Goal: Communication & Community: Share content

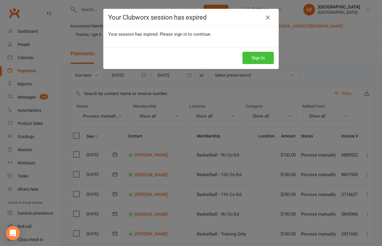
scroll to position [122, 0]
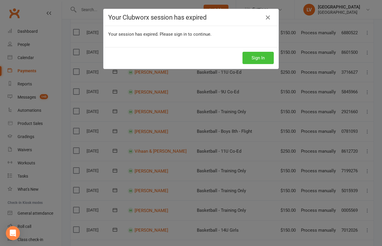
click at [266, 57] on button "Sign In" at bounding box center [258, 58] width 31 height 12
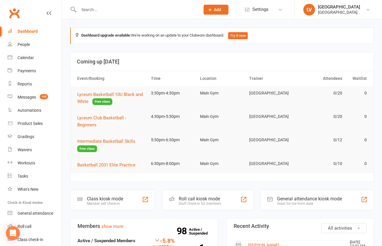
click at [20, 31] on div "Dashboard" at bounding box center [28, 31] width 20 height 5
click at [24, 45] on div "People" at bounding box center [24, 44] width 12 height 5
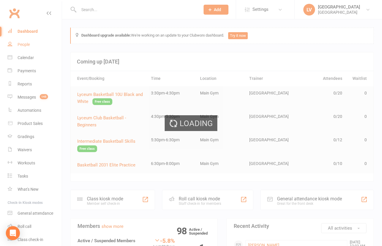
select select "50"
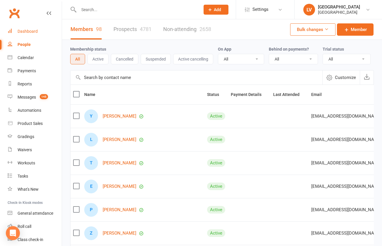
click at [26, 34] on div "Dashboard" at bounding box center [28, 31] width 20 height 5
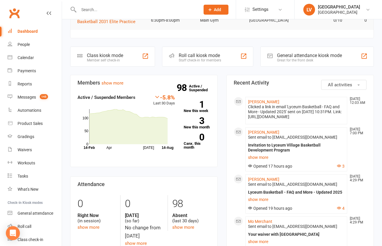
scroll to position [149, 0]
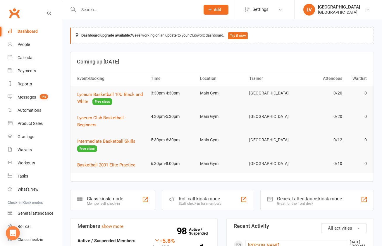
click at [102, 8] on input "text" at bounding box center [136, 10] width 119 height 8
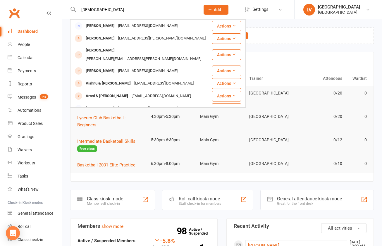
type input "[DEMOGRAPHIC_DATA]"
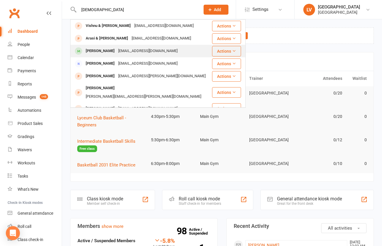
click at [109, 50] on div "[PERSON_NAME]" at bounding box center [100, 51] width 33 height 8
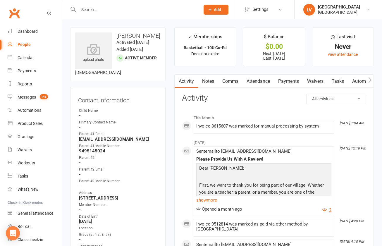
click at [295, 82] on link "Payments" at bounding box center [288, 81] width 29 height 13
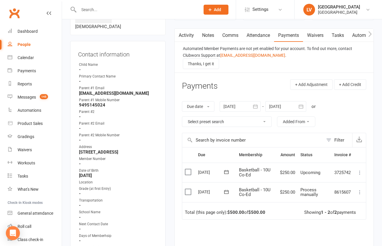
scroll to position [50, 0]
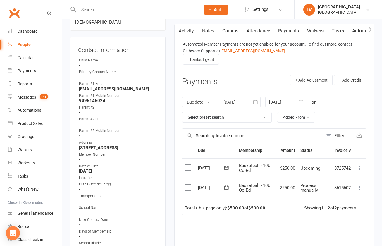
click at [189, 189] on label at bounding box center [189, 188] width 8 height 6
click at [189, 185] on input "checkbox" at bounding box center [187, 185] width 4 height 0
drag, startPoint x: 362, startPoint y: 233, endPoint x: 357, endPoint y: 231, distance: 5.1
click at [362, 233] on button "Change status" at bounding box center [351, 233] width 46 height 12
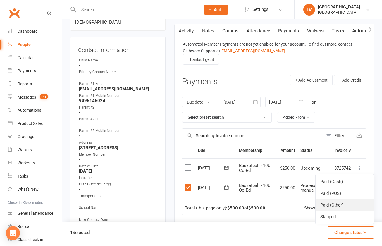
click at [333, 204] on link "Paid (Other)" at bounding box center [345, 205] width 58 height 12
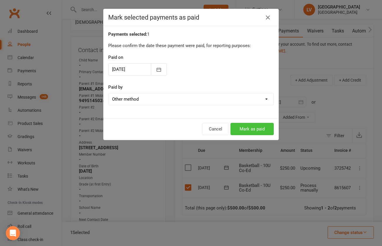
click at [245, 129] on button "Mark as paid" at bounding box center [252, 129] width 43 height 12
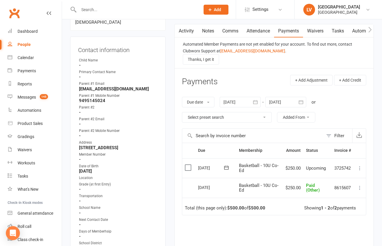
click at [122, 10] on input "text" at bounding box center [136, 10] width 119 height 8
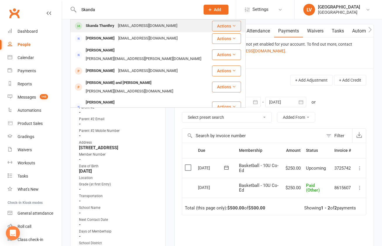
type input "Skanda"
click at [129, 26] on div "[EMAIL_ADDRESS][DOMAIN_NAME]" at bounding box center [147, 26] width 63 height 8
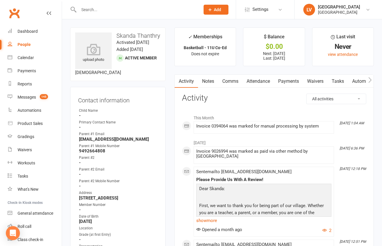
click at [291, 79] on link "Payments" at bounding box center [288, 81] width 29 height 13
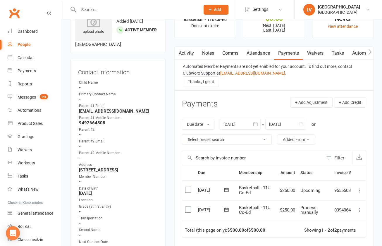
scroll to position [38, 0]
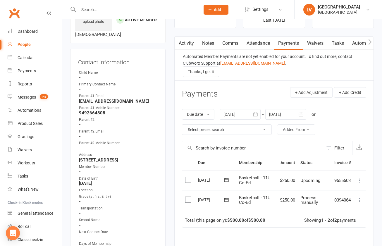
drag, startPoint x: 188, startPoint y: 200, endPoint x: 192, endPoint y: 203, distance: 5.0
click at [188, 200] on label at bounding box center [189, 200] width 8 height 6
click at [188, 197] on input "checkbox" at bounding box center [187, 197] width 4 height 0
click at [356, 234] on button "Change status" at bounding box center [351, 233] width 46 height 12
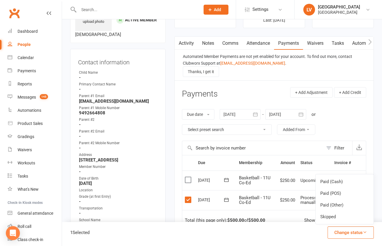
click at [341, 191] on link "Paid (POS)" at bounding box center [345, 194] width 58 height 12
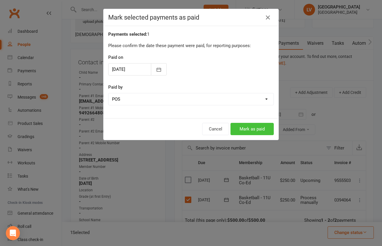
drag, startPoint x: 254, startPoint y: 130, endPoint x: 245, endPoint y: 130, distance: 8.8
click at [254, 130] on button "Mark as paid" at bounding box center [252, 129] width 43 height 12
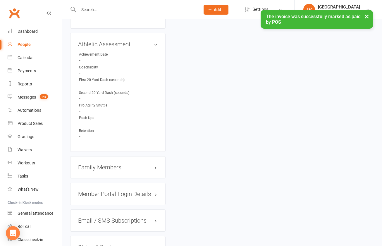
scroll to position [558, 0]
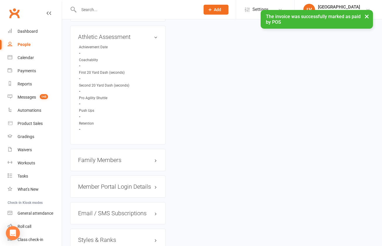
click at [104, 163] on h3 "Family Members" at bounding box center [118, 160] width 80 height 6
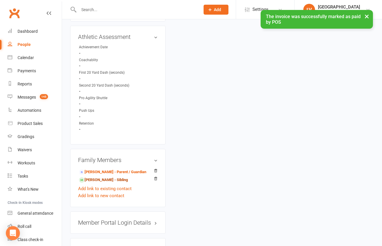
click at [105, 183] on link "[PERSON_NAME] - Sibling" at bounding box center [103, 180] width 49 height 6
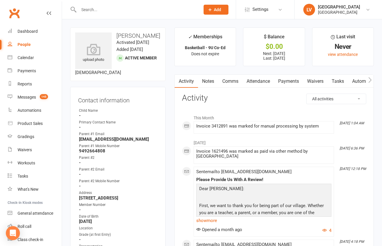
click at [282, 82] on link "Payments" at bounding box center [288, 81] width 29 height 13
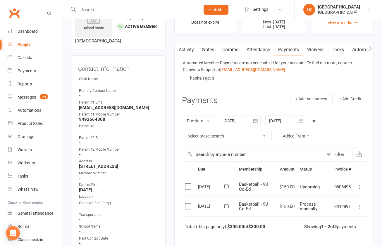
scroll to position [33, 0]
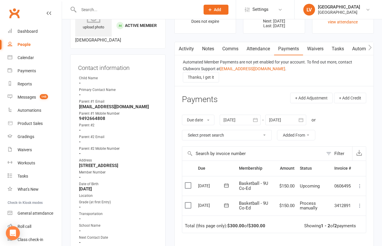
drag, startPoint x: 187, startPoint y: 204, endPoint x: 206, endPoint y: 218, distance: 24.5
click at [187, 204] on label at bounding box center [189, 206] width 8 height 6
click at [187, 203] on input "checkbox" at bounding box center [187, 203] width 4 height 0
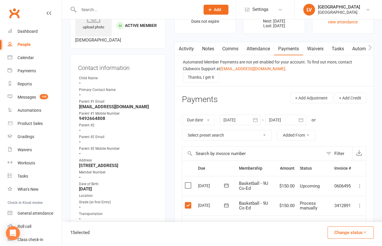
click at [351, 234] on button "Change status" at bounding box center [351, 233] width 46 height 12
click at [342, 204] on link "Paid (Other)" at bounding box center [345, 205] width 58 height 12
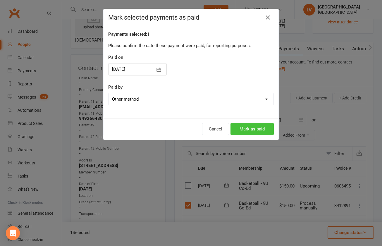
click at [248, 130] on button "Mark as paid" at bounding box center [252, 129] width 43 height 12
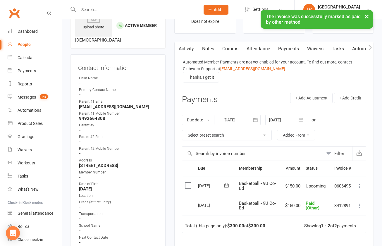
click at [145, 8] on input "text" at bounding box center [136, 10] width 119 height 8
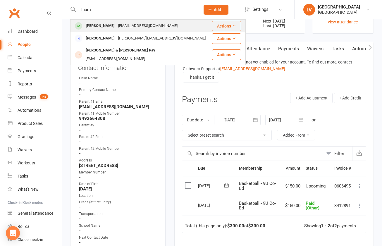
type input "Inara"
click at [117, 23] on div "[PERSON_NAME]" at bounding box center [100, 26] width 33 height 8
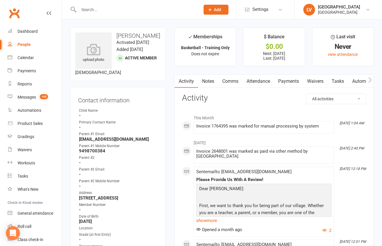
click at [286, 80] on link "Payments" at bounding box center [288, 81] width 29 height 13
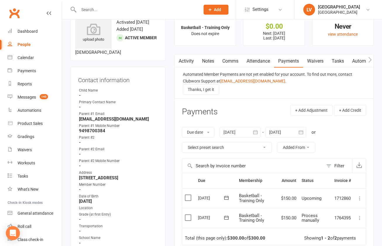
scroll to position [53, 0]
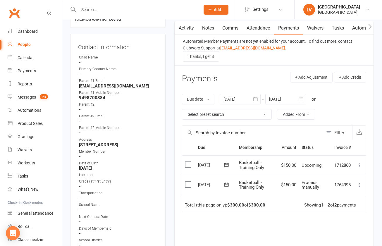
click at [187, 185] on label at bounding box center [189, 185] width 8 height 6
click at [187, 182] on input "checkbox" at bounding box center [187, 182] width 4 height 0
click at [358, 234] on button "Change status" at bounding box center [351, 233] width 46 height 12
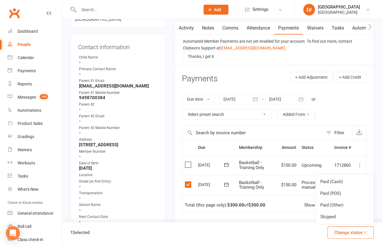
click at [341, 208] on link "Paid (Other)" at bounding box center [345, 205] width 58 height 12
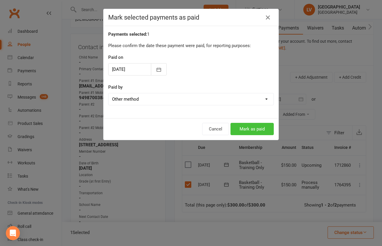
click at [263, 130] on button "Mark as paid" at bounding box center [252, 129] width 43 height 12
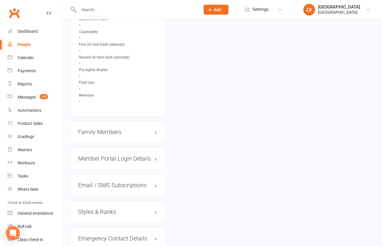
scroll to position [587, 0]
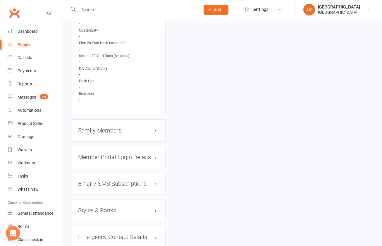
click at [88, 134] on h3 "Family Members" at bounding box center [118, 130] width 80 height 6
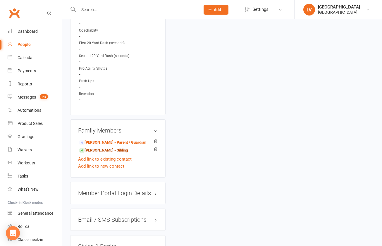
click at [97, 154] on link "[PERSON_NAME] - Sibling" at bounding box center [103, 151] width 49 height 6
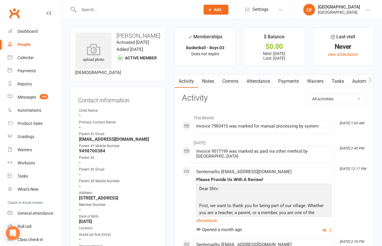
click at [298, 82] on link "Payments" at bounding box center [288, 81] width 29 height 13
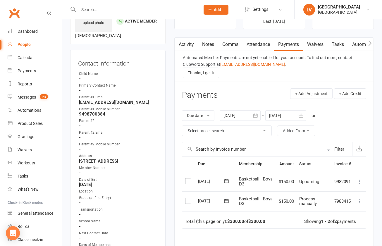
scroll to position [41, 0]
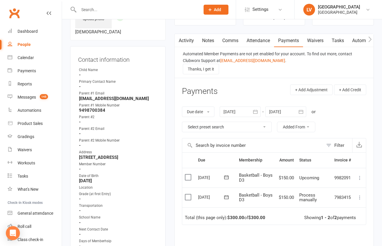
click at [189, 195] on label at bounding box center [189, 197] width 8 height 6
click at [189, 194] on input "checkbox" at bounding box center [187, 194] width 4 height 0
click at [348, 230] on button "Change status" at bounding box center [351, 233] width 46 height 12
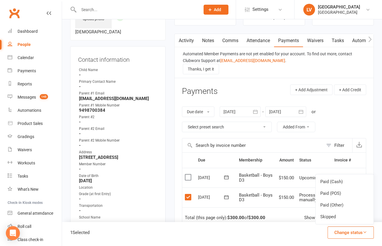
click at [339, 207] on link "Paid (Other)" at bounding box center [345, 205] width 58 height 12
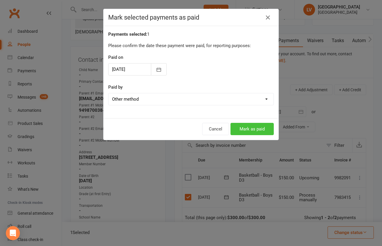
click at [258, 131] on button "Mark as paid" at bounding box center [252, 129] width 43 height 12
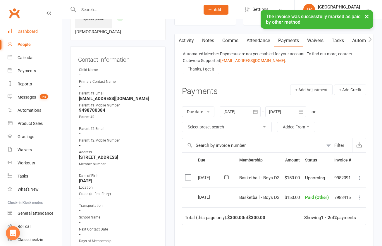
click at [29, 31] on div "Dashboard" at bounding box center [28, 31] width 20 height 5
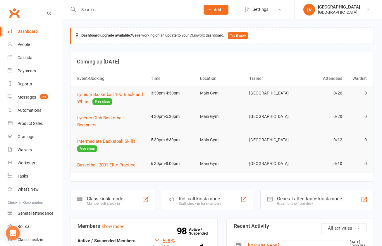
click at [26, 31] on div "Dashboard" at bounding box center [28, 31] width 20 height 5
click at [25, 152] on div "Waivers" at bounding box center [25, 150] width 14 height 5
select select "100"
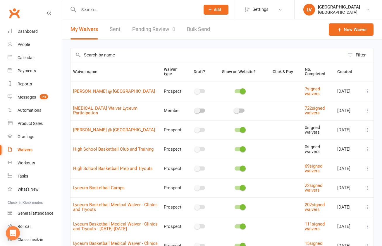
click at [163, 33] on link "Pending Review 0" at bounding box center [153, 29] width 43 height 20
select select "25"
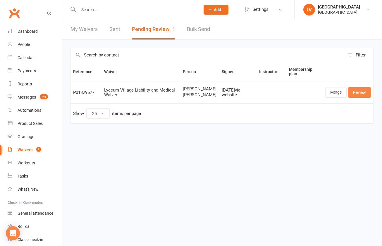
click at [363, 97] on link "Review" at bounding box center [359, 92] width 23 height 11
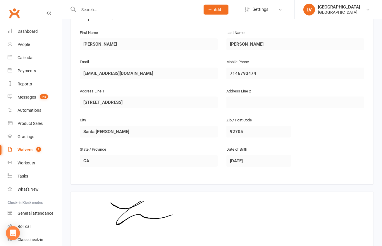
scroll to position [347, 0]
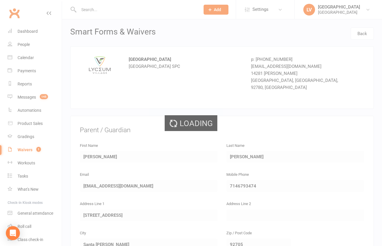
select select "25"
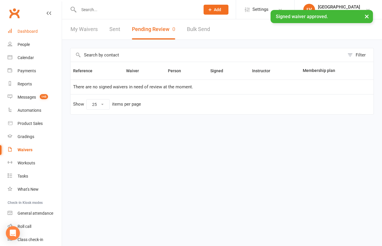
drag, startPoint x: 26, startPoint y: 28, endPoint x: 24, endPoint y: 33, distance: 5.7
click at [26, 28] on link "Dashboard" at bounding box center [35, 31] width 54 height 13
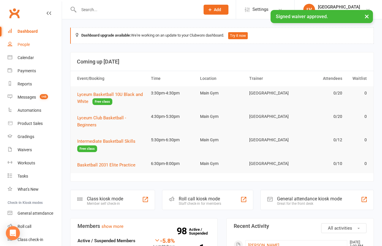
click at [27, 44] on div "People" at bounding box center [24, 44] width 12 height 5
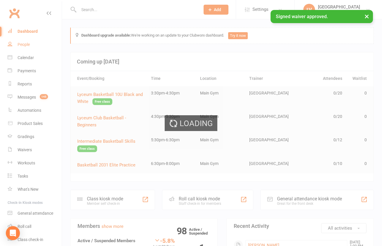
select select "50"
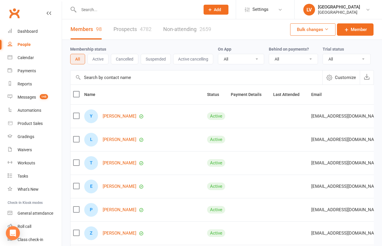
click at [131, 32] on link "Prospects 4782" at bounding box center [133, 29] width 38 height 20
select select "100"
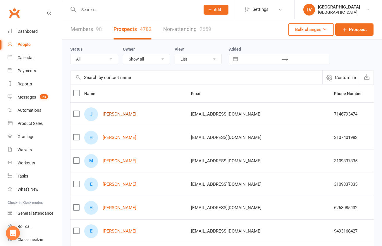
click at [114, 114] on link "[PERSON_NAME]" at bounding box center [120, 114] width 34 height 5
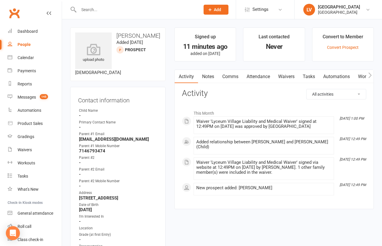
click at [239, 77] on link "Comms" at bounding box center [230, 76] width 24 height 13
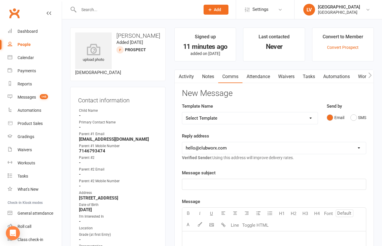
click at [182, 112] on select "Select Template [Email] Club Basketball Swag [Email] Generic Girls Basketball T…" at bounding box center [250, 118] width 136 height 12
select select "6"
click option "[Email] Lyceum Club Basketball FAQ" at bounding box center [0, 0] width 0 height 0
select select "1"
click option "[EMAIL_ADDRESS][DOMAIN_NAME]" at bounding box center [0, 0] width 0 height 0
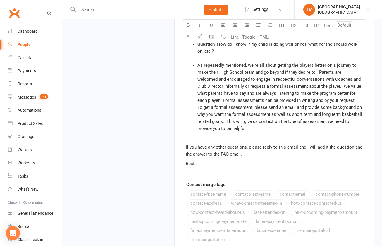
scroll to position [1272, 0]
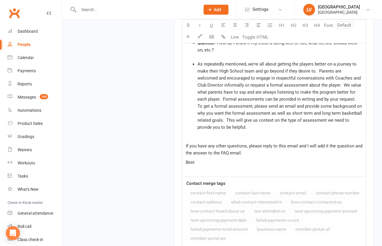
select select
select select "0"
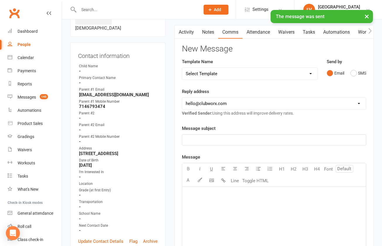
scroll to position [0, 0]
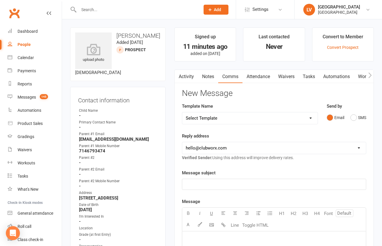
click at [184, 76] on link "Activity" at bounding box center [186, 76] width 23 height 13
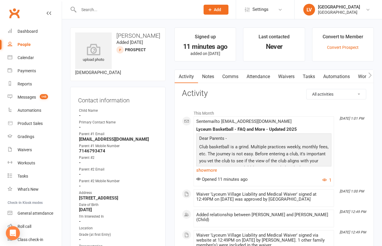
click at [234, 79] on link "Comms" at bounding box center [230, 76] width 24 height 13
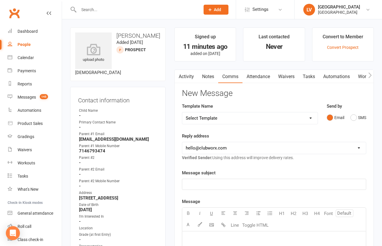
click at [182, 112] on select "Select Template [Email] Club Basketball Swag [Email] Generic Girls Basketball T…" at bounding box center [250, 118] width 136 height 12
select select "4"
click option "[Email] Invitation to Lyceum Village Basketball Development Program" at bounding box center [0, 0] width 0 height 0
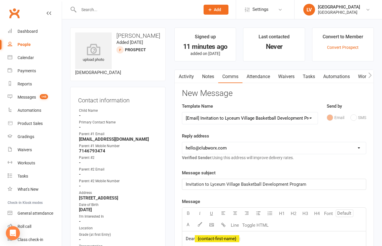
select select "1"
click option "[EMAIL_ADDRESS][DOMAIN_NAME]" at bounding box center [0, 0] width 0 height 0
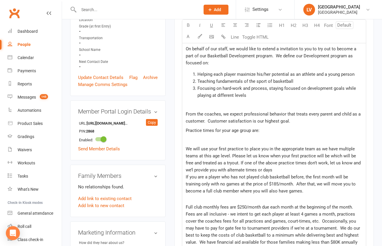
scroll to position [231, 0]
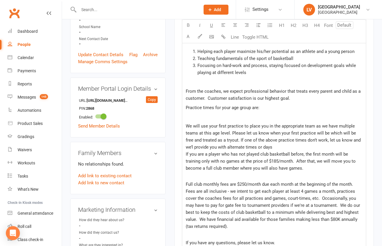
click at [218, 118] on p at bounding box center [274, 116] width 177 height 7
click at [214, 115] on p at bounding box center [274, 116] width 177 height 7
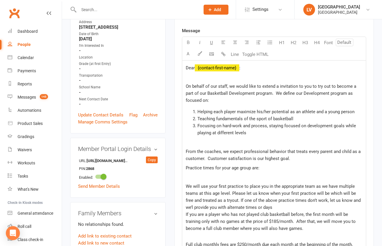
scroll to position [149, 0]
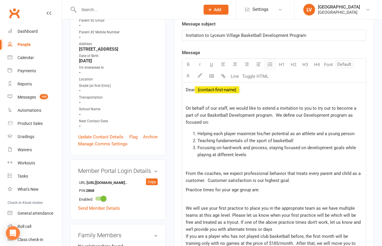
click at [270, 65] on icon "button" at bounding box center [270, 64] width 6 height 6
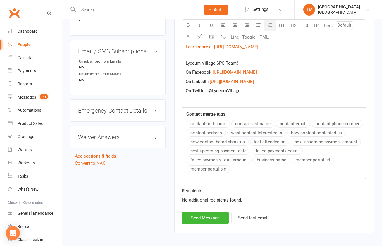
scroll to position [486, 0]
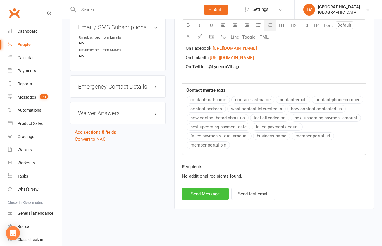
click at [201, 197] on button "Send Message" at bounding box center [205, 194] width 47 height 12
select select
select select "0"
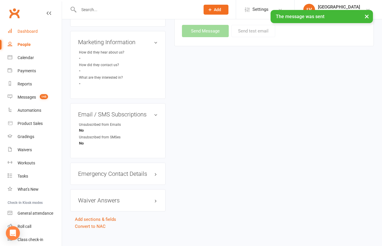
click at [33, 31] on div "Dashboard" at bounding box center [28, 31] width 20 height 5
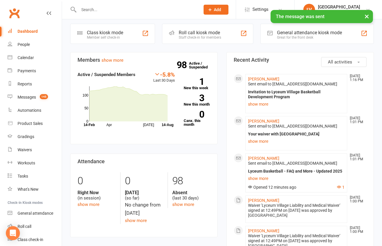
scroll to position [167, 0]
